Goal: Connect with others: Connect with others

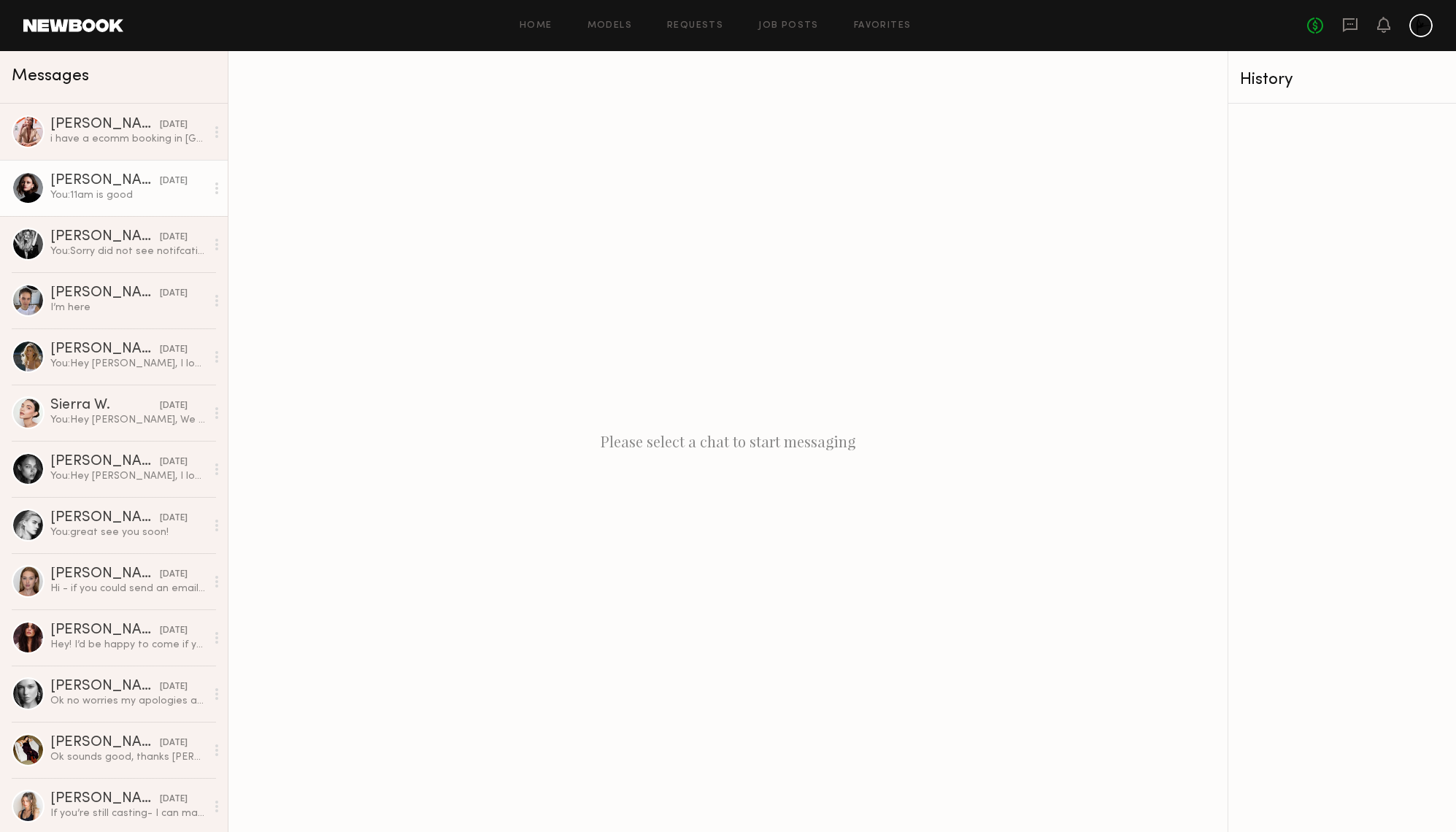
click at [111, 183] on div "[PERSON_NAME]" at bounding box center [105, 181] width 110 height 14
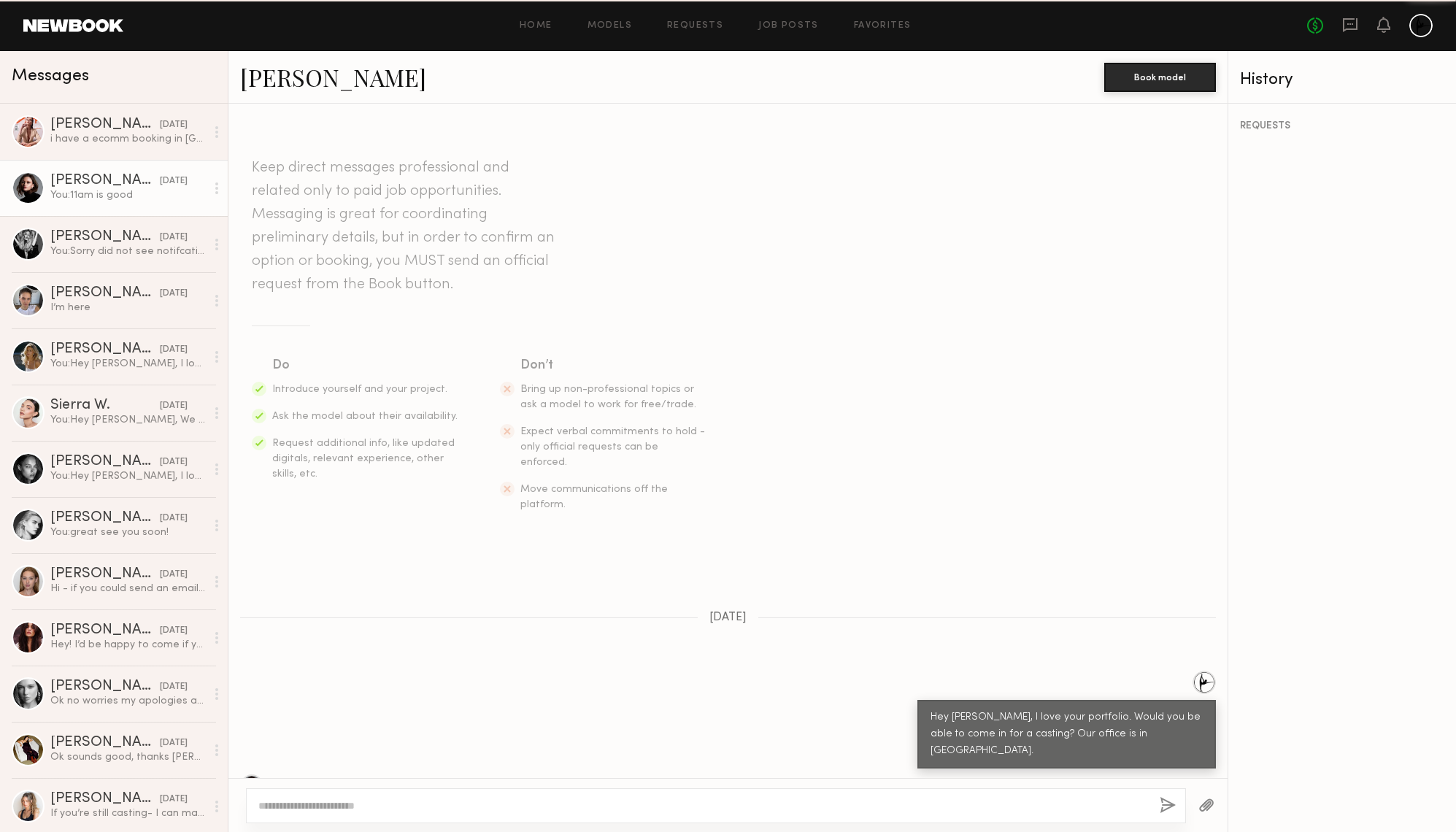
scroll to position [532, 0]
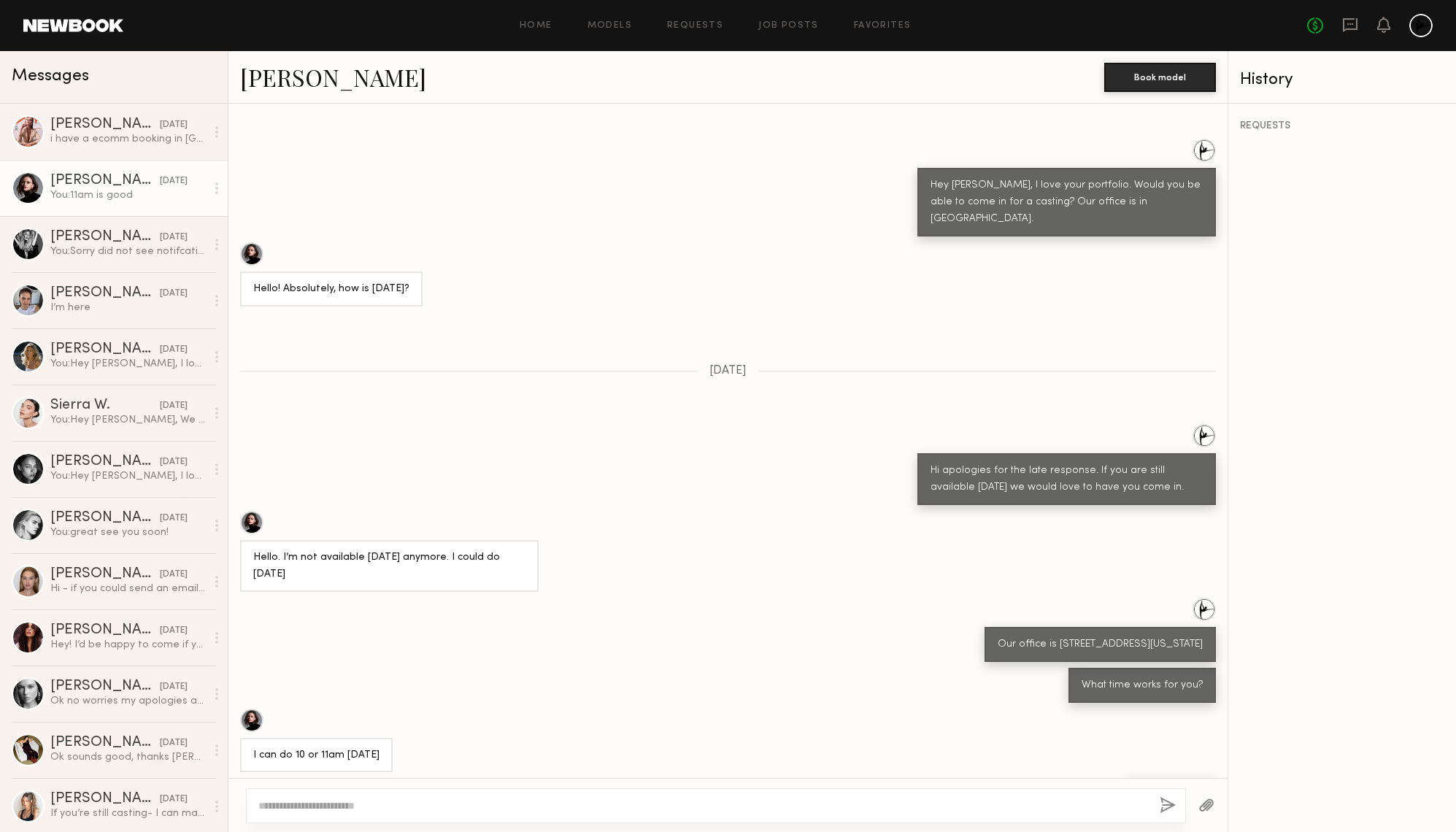
click at [303, 78] on link "[PERSON_NAME]" at bounding box center [333, 77] width 187 height 32
